Goal: Task Accomplishment & Management: Complete application form

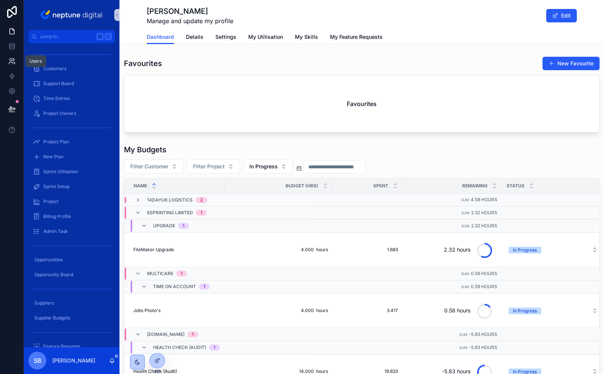
click at [13, 63] on icon at bounding box center [11, 60] width 7 height 7
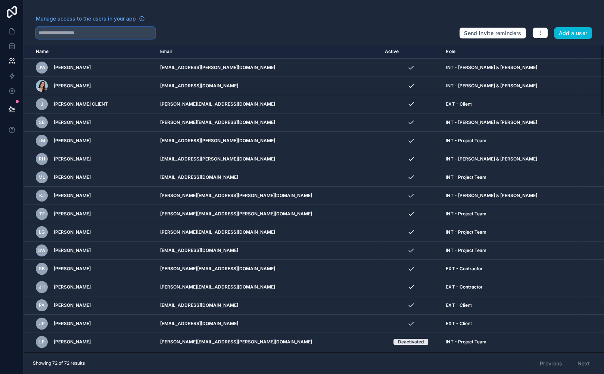
click at [79, 35] on input "text" at bounding box center [95, 33] width 119 height 12
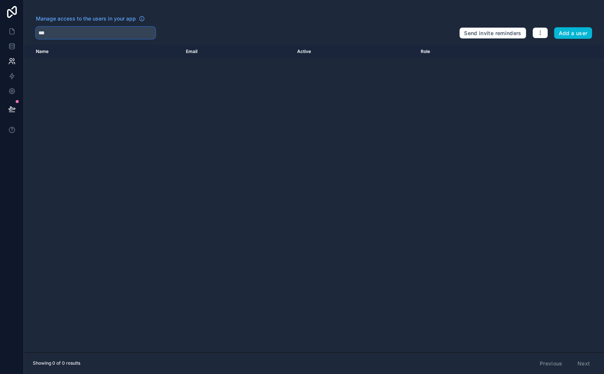
type input "***"
click at [16, 37] on link at bounding box center [12, 31] width 24 height 15
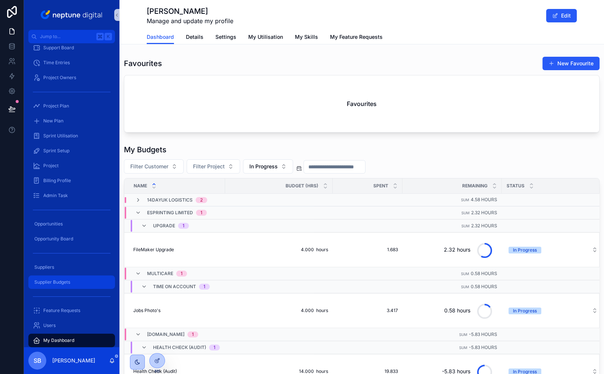
scroll to position [80, 0]
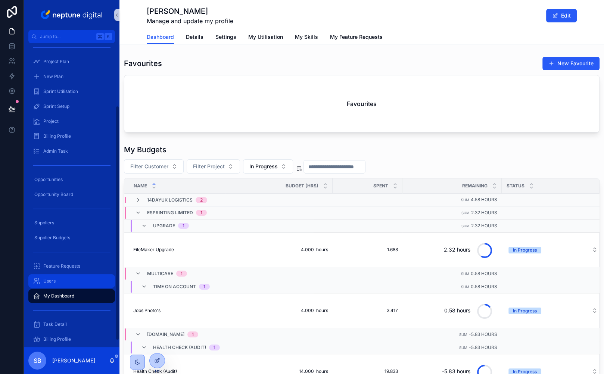
click at [71, 281] on div "Users" at bounding box center [72, 281] width 78 height 12
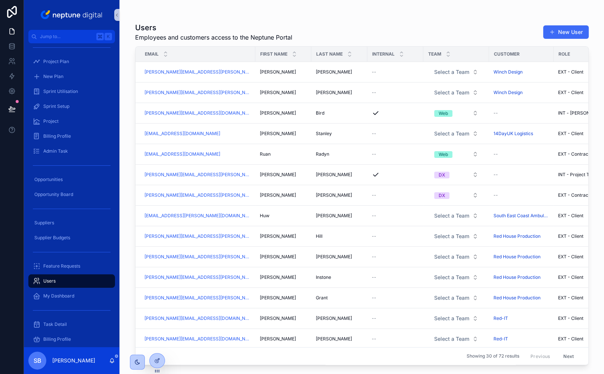
click at [565, 29] on button "New User" at bounding box center [566, 31] width 46 height 13
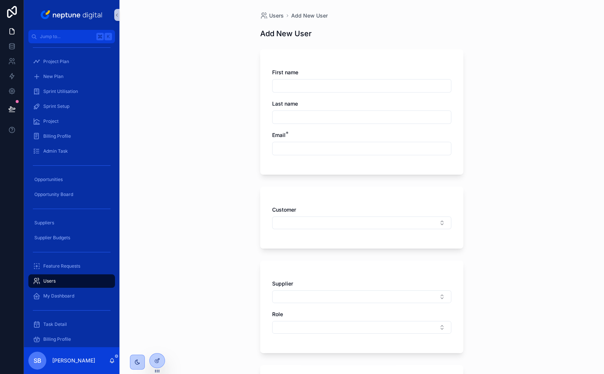
click at [301, 86] on input "scrollable content" at bounding box center [362, 86] width 178 height 10
type input "*****"
click at [290, 143] on div "scrollable content" at bounding box center [361, 148] width 179 height 13
click at [289, 148] on input "scrollable content" at bounding box center [362, 148] width 178 height 10
paste input "**********"
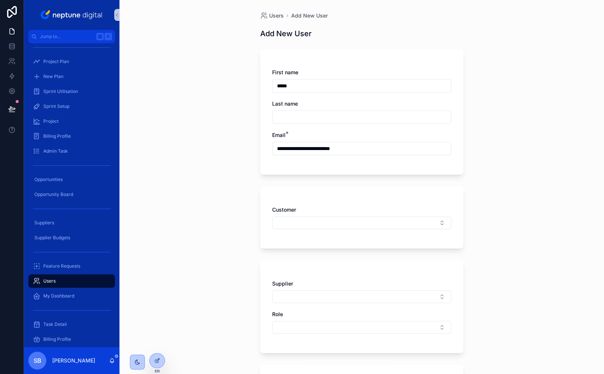
type input "**********"
click at [299, 112] on input "scrollable content" at bounding box center [362, 117] width 178 height 10
type input "******"
click at [354, 214] on div "Customer" at bounding box center [361, 217] width 179 height 23
click at [348, 223] on button "Select Button" at bounding box center [361, 223] width 179 height 13
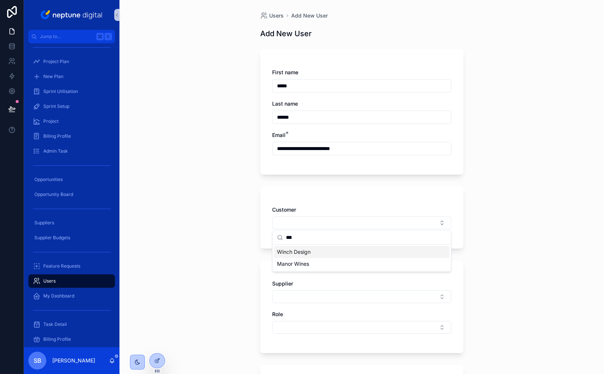
type input "***"
click at [309, 253] on span "Winch Design" at bounding box center [294, 251] width 34 height 7
click at [280, 326] on button "Select Button" at bounding box center [361, 329] width 179 height 13
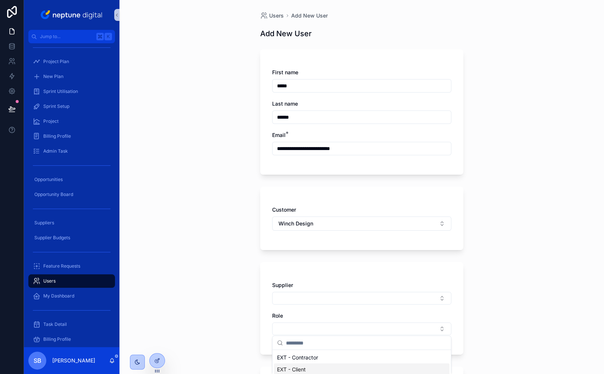
click at [291, 368] on span "EXT - Client" at bounding box center [291, 369] width 29 height 7
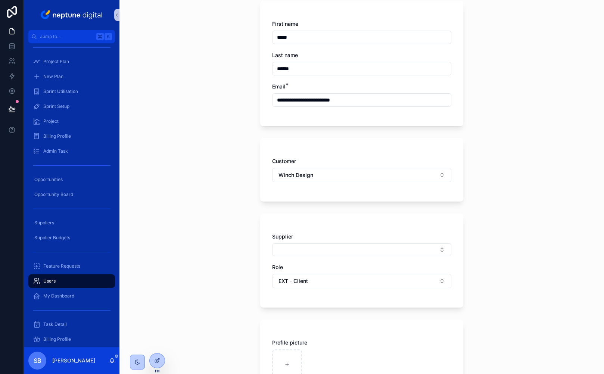
scroll to position [145, 0]
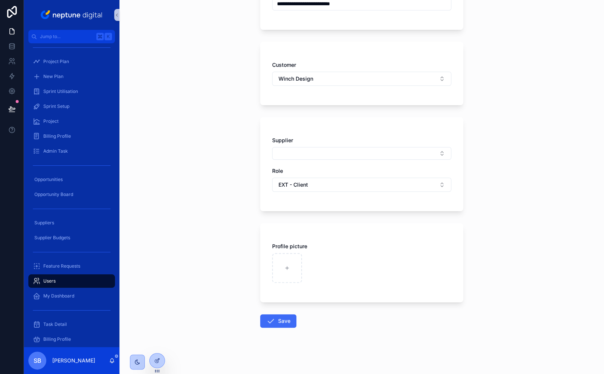
click at [281, 320] on button "Save" at bounding box center [278, 320] width 36 height 13
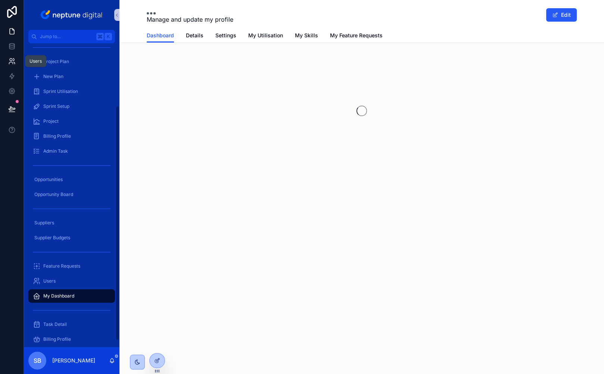
click at [14, 63] on icon at bounding box center [11, 60] width 7 height 7
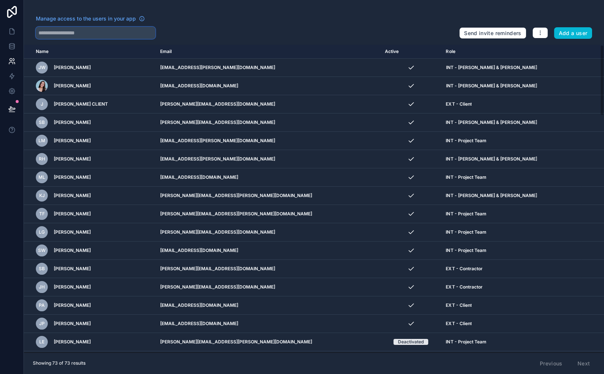
click at [106, 33] on input "text" at bounding box center [95, 33] width 119 height 12
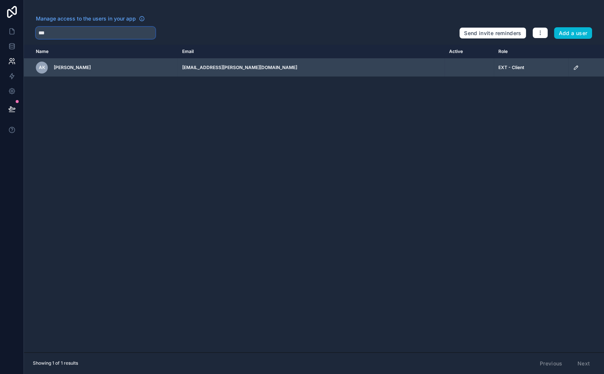
type input "***"
click at [569, 71] on td "scrollable content" at bounding box center [586, 68] width 35 height 18
click at [574, 69] on icon "scrollable content" at bounding box center [576, 68] width 4 height 4
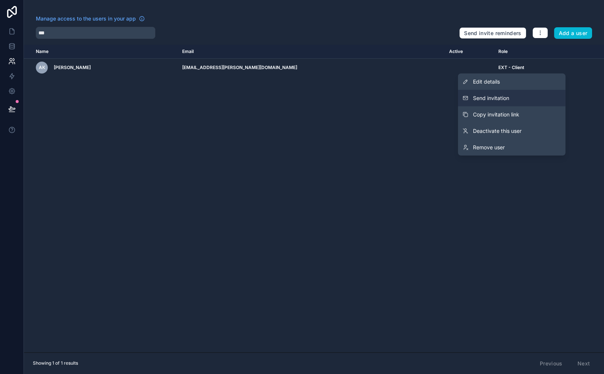
click at [483, 97] on span "Send invitation" at bounding box center [491, 97] width 36 height 7
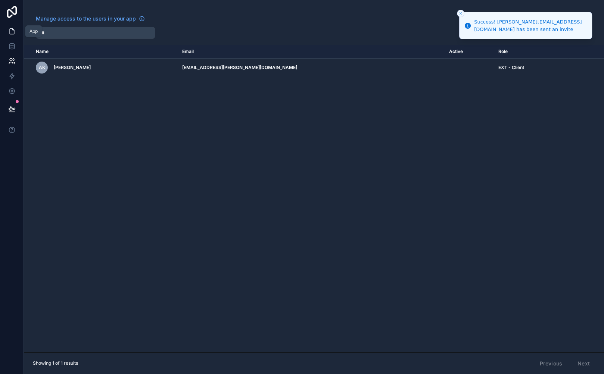
click at [13, 32] on icon at bounding box center [11, 31] width 7 height 7
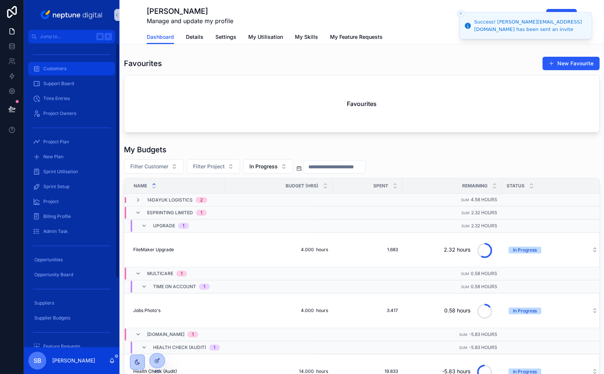
click at [54, 69] on span "Customers" at bounding box center [54, 69] width 23 height 6
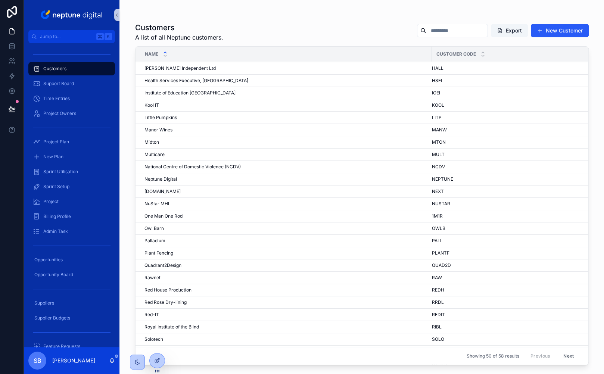
scroll to position [324, 0]
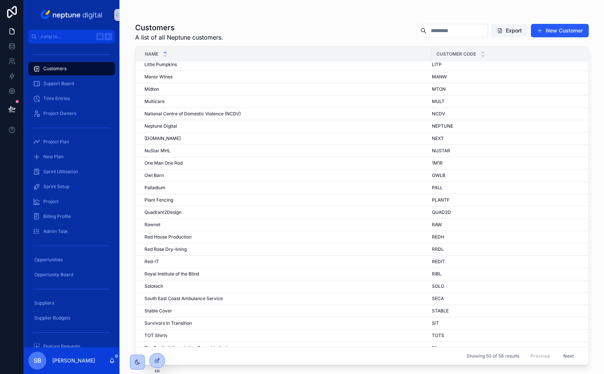
click at [566, 358] on button "Next" at bounding box center [568, 356] width 21 height 12
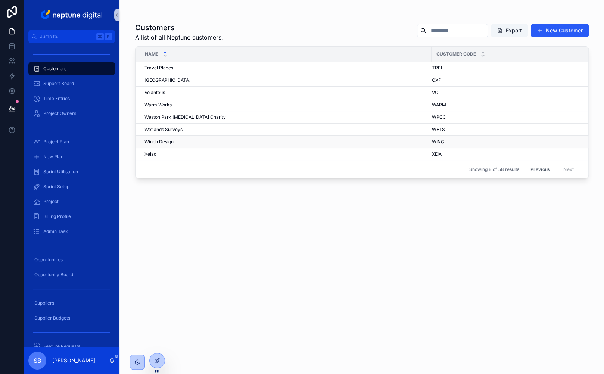
click at [161, 140] on span "Winch Design" at bounding box center [158, 142] width 29 height 6
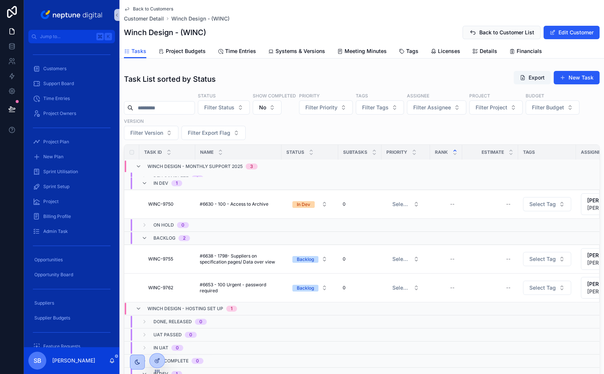
scroll to position [106, 0]
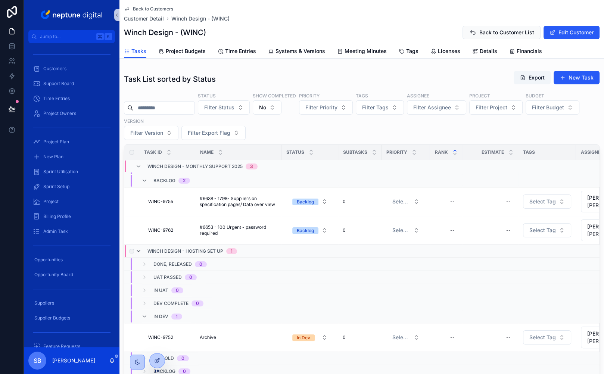
click at [138, 248] on icon "scrollable content" at bounding box center [139, 251] width 6 height 6
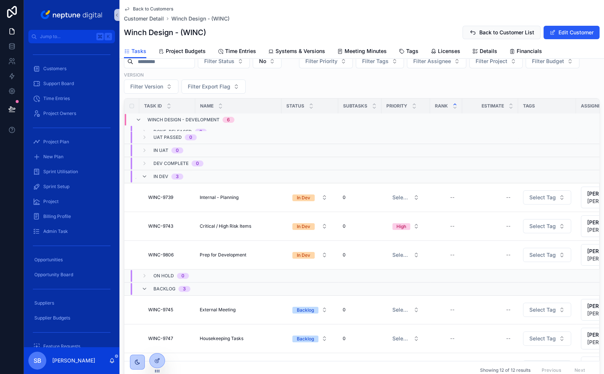
scroll to position [101, 0]
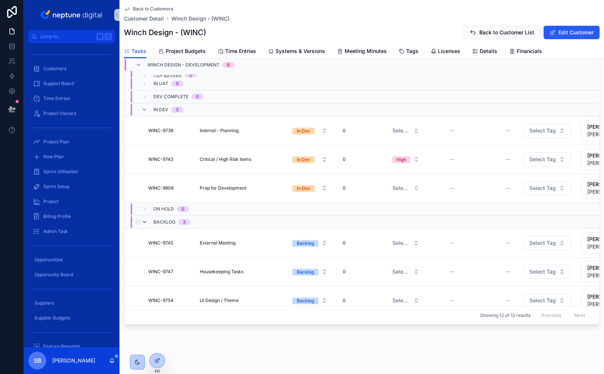
click at [142, 219] on icon "scrollable content" at bounding box center [145, 222] width 6 height 6
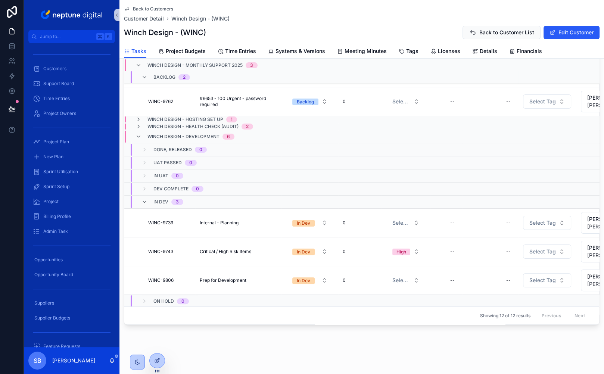
scroll to position [135, 0]
click at [139, 134] on div "Winch Design - Development 6" at bounding box center [185, 135] width 99 height 12
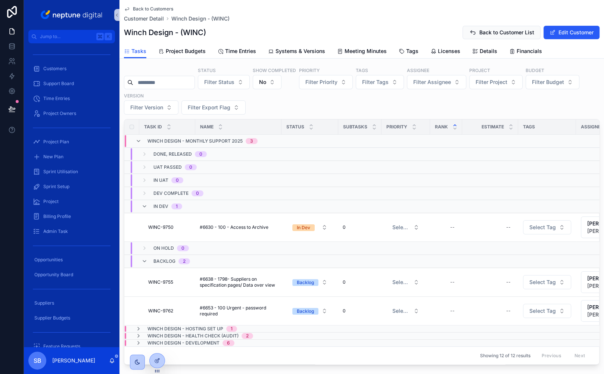
scroll to position [0, 0]
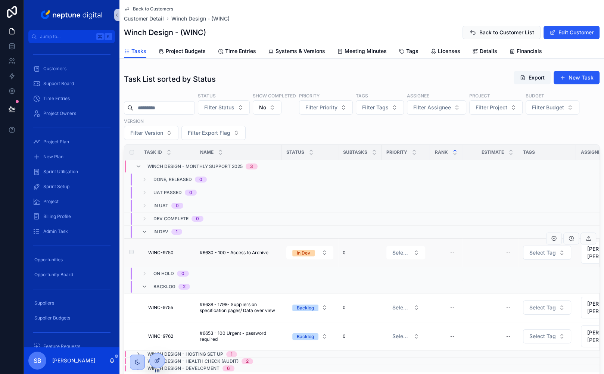
click at [212, 250] on span "#6630 - 100 - Access to Archive" at bounding box center [234, 253] width 69 height 6
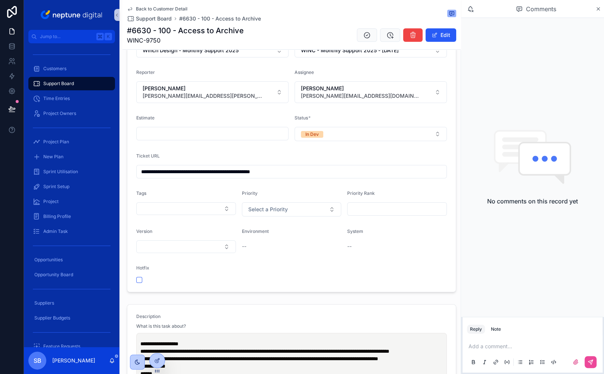
scroll to position [156, 0]
click at [261, 168] on input "**********" at bounding box center [292, 171] width 310 height 10
click at [129, 7] on icon "scrollable content" at bounding box center [130, 9] width 6 height 6
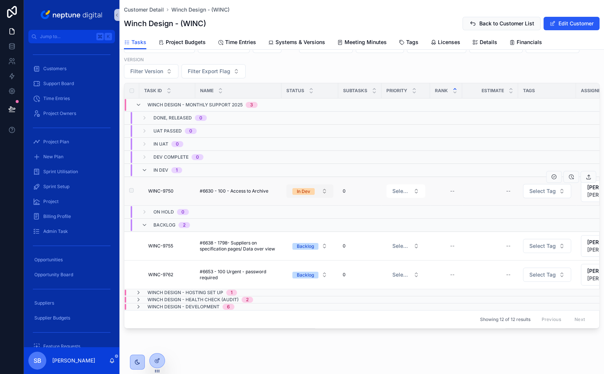
click at [328, 186] on button "In Dev" at bounding box center [309, 190] width 47 height 13
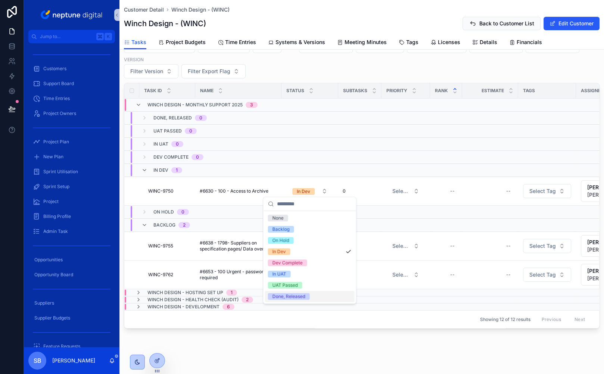
click at [314, 295] on div "Done, Released" at bounding box center [310, 296] width 90 height 11
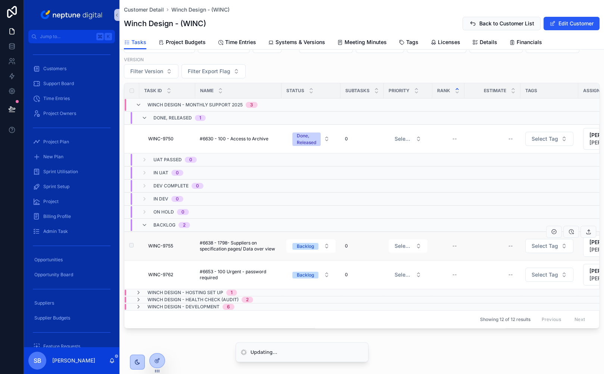
click at [214, 240] on span "#6638 - 1798- Suppliers on specification pages/ Data over view" at bounding box center [238, 246] width 77 height 12
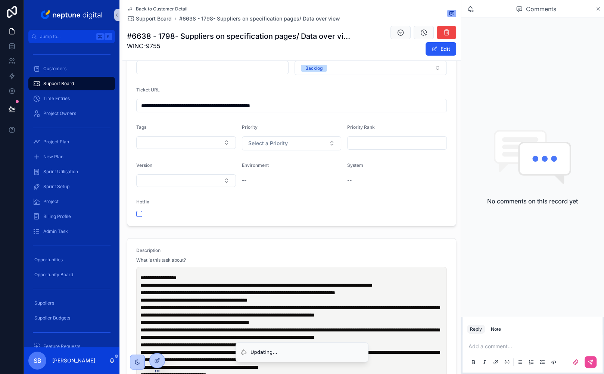
scroll to position [184, 0]
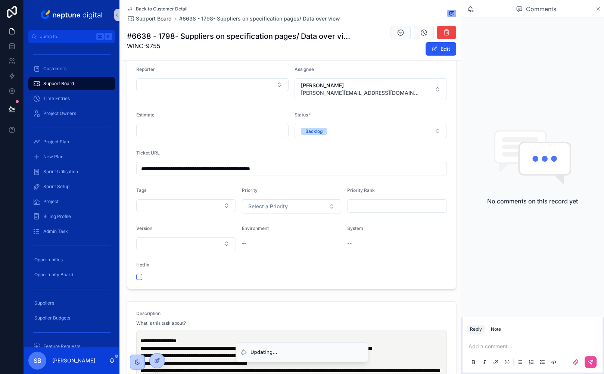
click at [251, 165] on input "**********" at bounding box center [292, 169] width 310 height 10
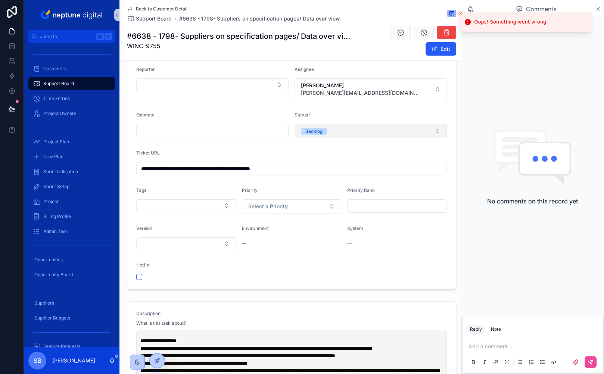
click at [357, 130] on button "Backlog" at bounding box center [371, 131] width 152 height 14
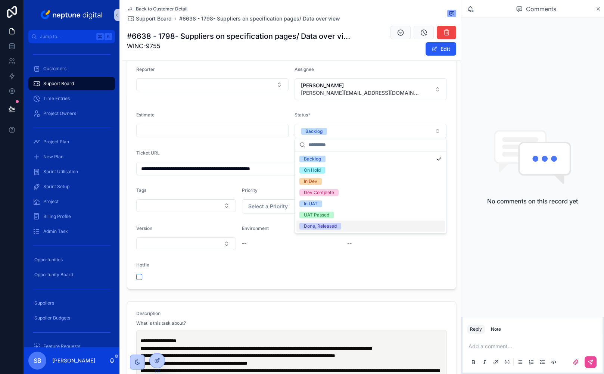
click at [330, 227] on div "Done, Released" at bounding box center [320, 226] width 33 height 7
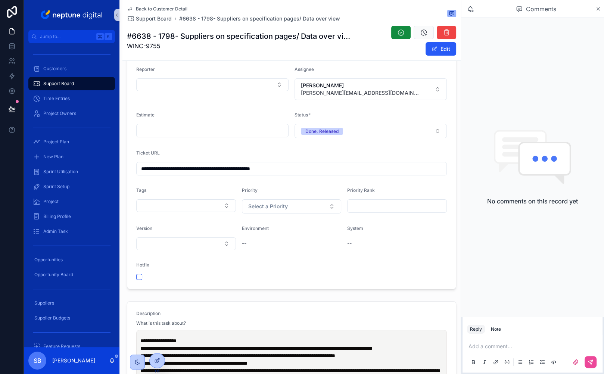
click at [154, 11] on span "Back to Customer Detail" at bounding box center [162, 9] width 52 height 6
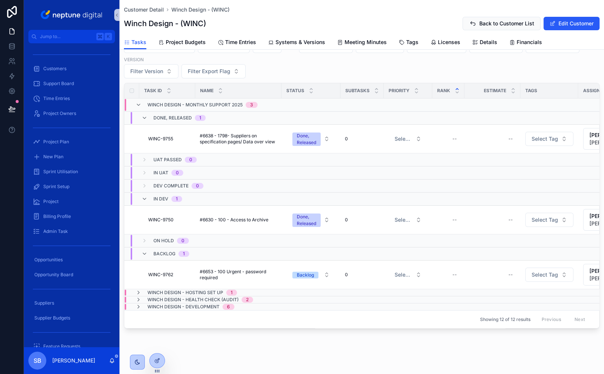
scroll to position [24, 0]
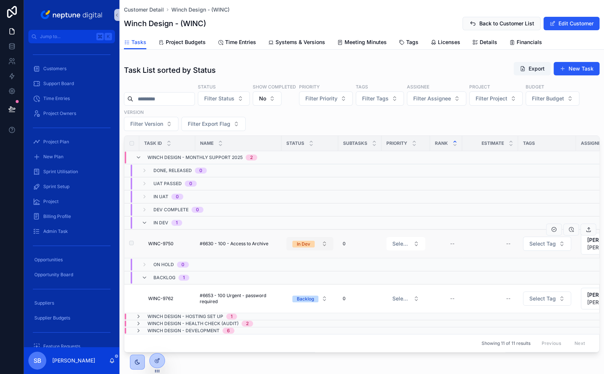
click at [318, 242] on button "In Dev" at bounding box center [309, 243] width 47 height 13
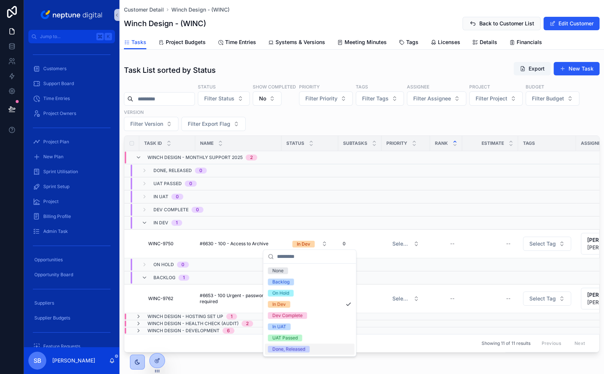
click at [304, 348] on div "Done, Released" at bounding box center [288, 349] width 33 height 7
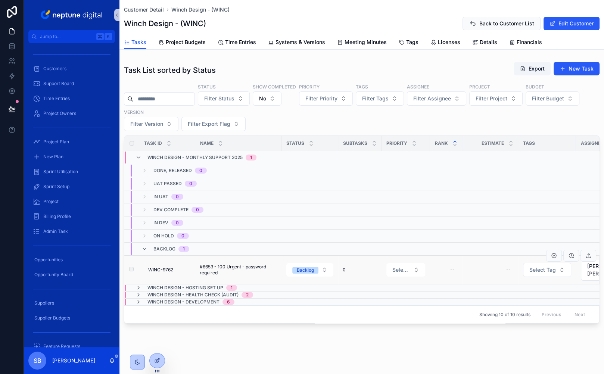
click at [217, 265] on span "#6653 - 100 Urgent - password required" at bounding box center [238, 270] width 77 height 12
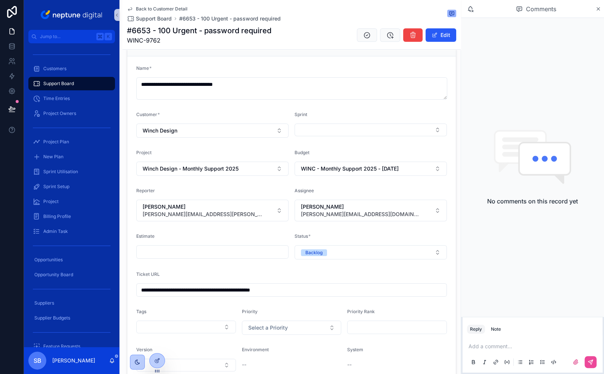
scroll to position [38, 0]
click at [294, 286] on input "**********" at bounding box center [292, 289] width 310 height 10
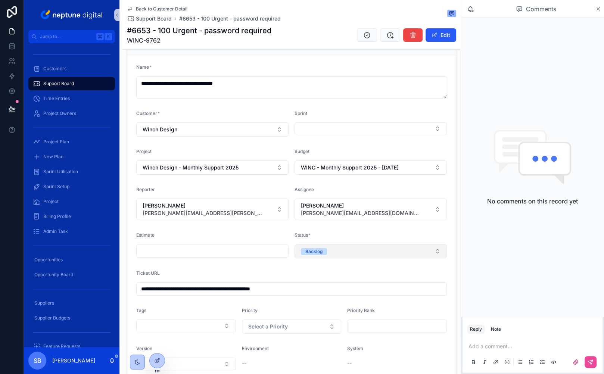
click at [320, 248] on div "Backlog" at bounding box center [313, 251] width 17 height 7
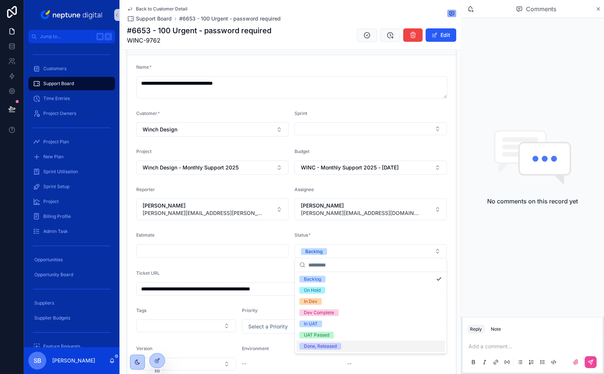
click at [317, 345] on div "Done, Released" at bounding box center [320, 346] width 33 height 7
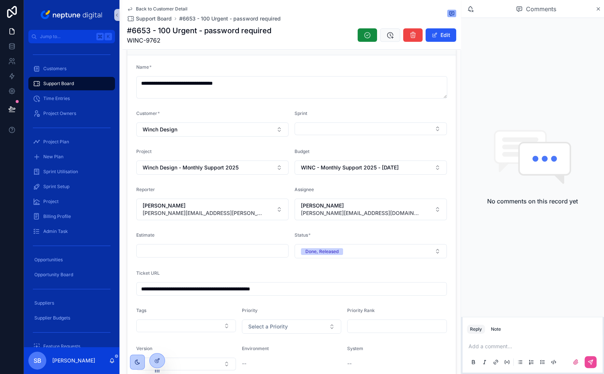
click at [157, 7] on span "Back to Customer Detail" at bounding box center [162, 9] width 52 height 6
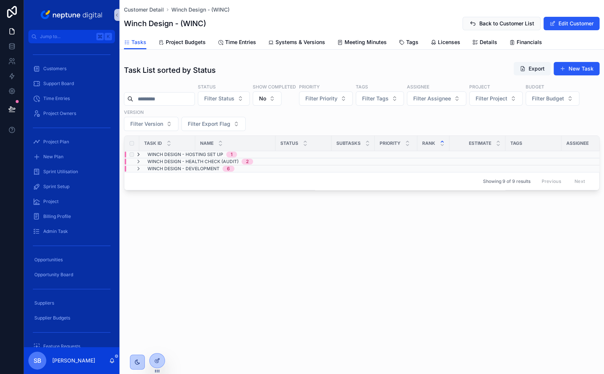
click at [140, 152] on icon "scrollable content" at bounding box center [139, 155] width 6 height 6
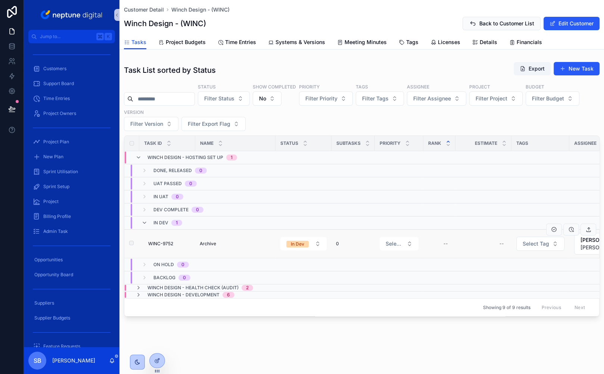
click at [212, 241] on span "Archive" at bounding box center [208, 244] width 16 height 6
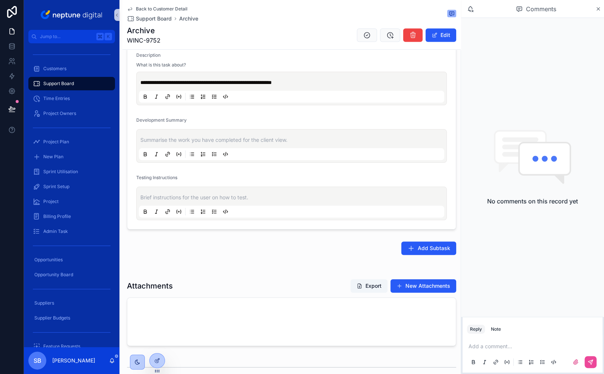
scroll to position [109, 0]
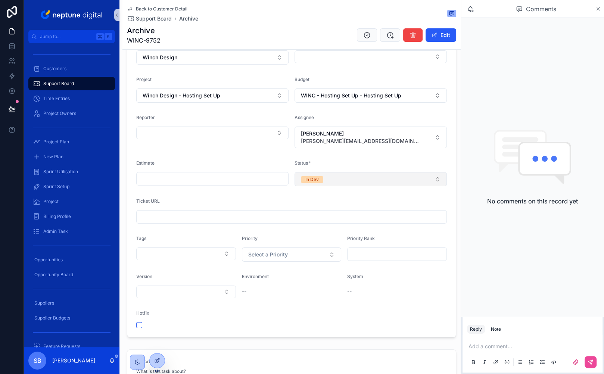
click at [355, 175] on button "In Dev" at bounding box center [371, 179] width 152 height 14
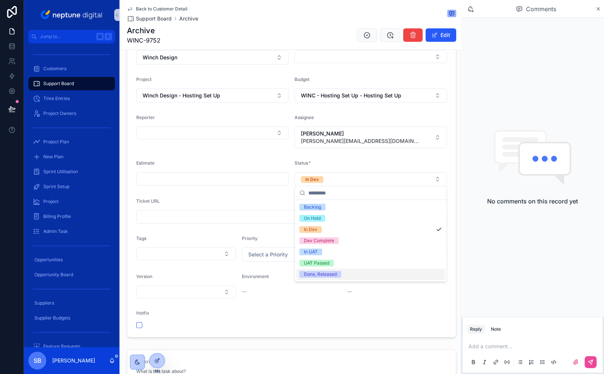
click at [323, 272] on div "Done, Released" at bounding box center [320, 274] width 33 height 7
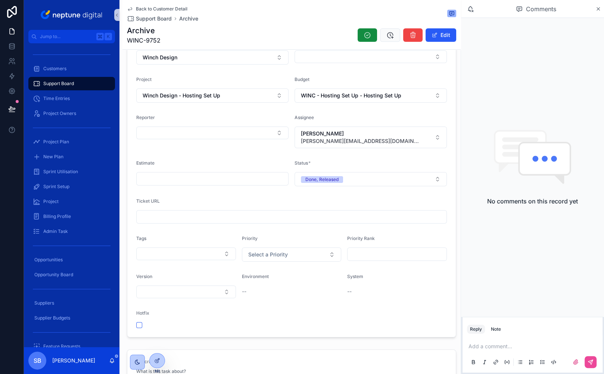
click at [157, 8] on span "Back to Customer Detail" at bounding box center [162, 9] width 52 height 6
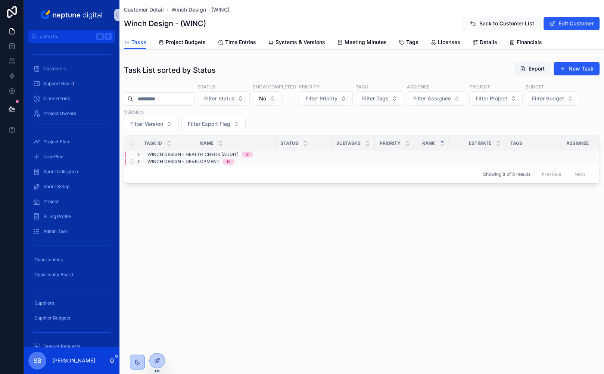
click at [137, 159] on icon "scrollable content" at bounding box center [139, 162] width 6 height 6
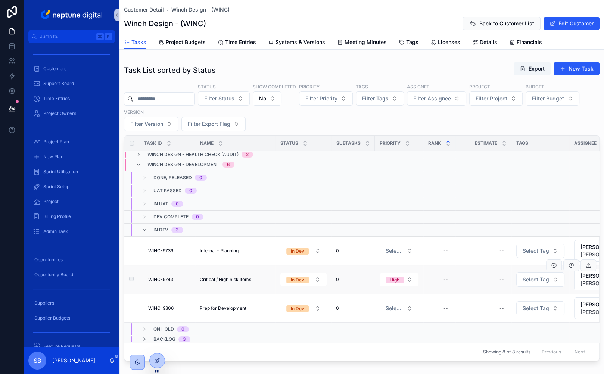
click at [172, 278] on span "WINC-9743" at bounding box center [160, 280] width 25 height 6
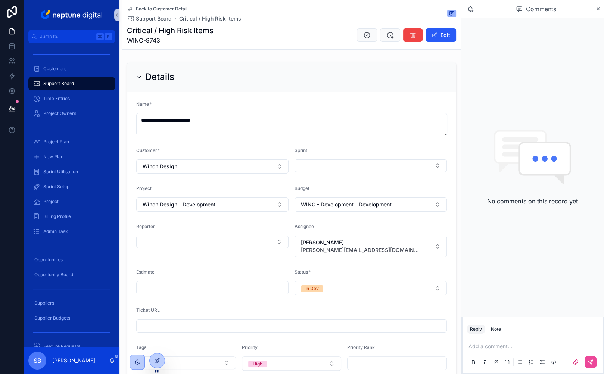
click at [129, 9] on icon "scrollable content" at bounding box center [130, 9] width 6 height 6
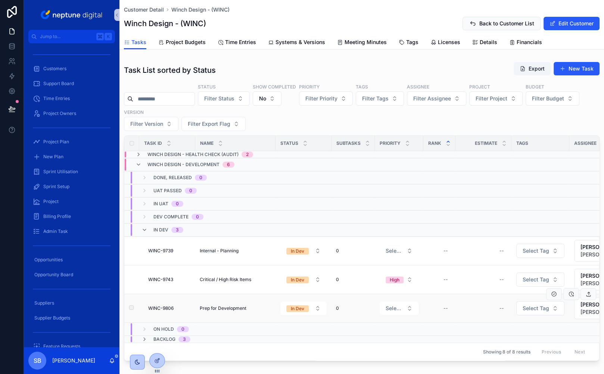
click at [167, 305] on span "WINC-9806" at bounding box center [160, 308] width 25 height 6
